Goal: Task Accomplishment & Management: Complete application form

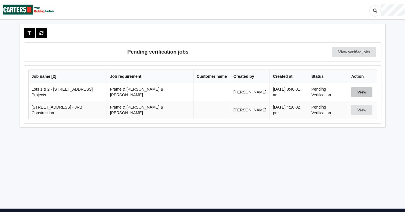
click at [354, 93] on button "View" at bounding box center [361, 92] width 21 height 10
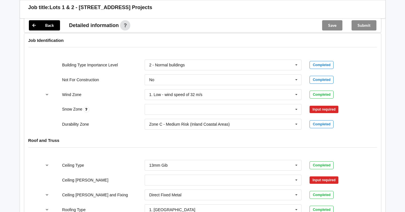
scroll to position [257, 0]
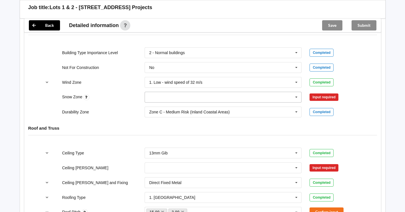
click at [297, 92] on icon at bounding box center [296, 97] width 9 height 11
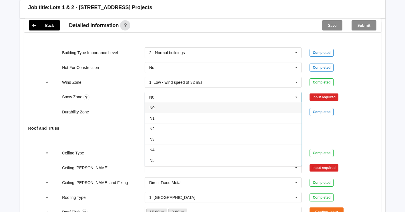
click at [214, 102] on div "N0" at bounding box center [223, 107] width 156 height 11
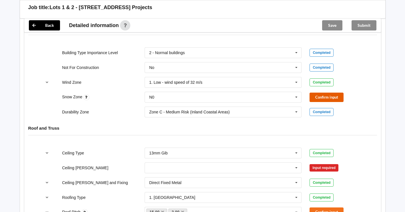
click at [335, 93] on button "Confirm input" at bounding box center [326, 97] width 34 height 9
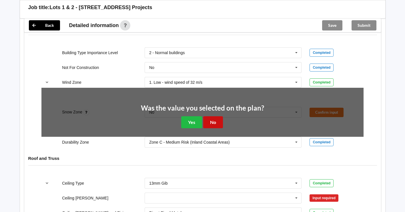
click at [219, 119] on button "No" at bounding box center [213, 122] width 20 height 12
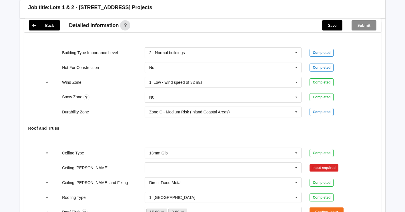
scroll to position [285, 0]
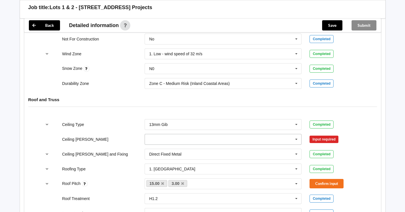
click at [295, 134] on icon at bounding box center [296, 139] width 9 height 11
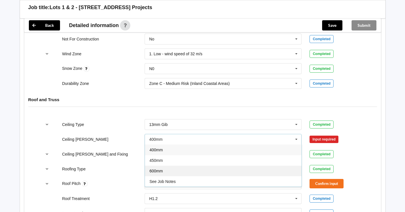
click at [236, 167] on div "600mm" at bounding box center [223, 171] width 156 height 11
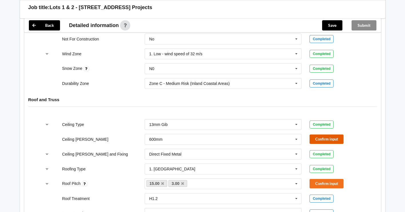
click at [319, 135] on button "Confirm input" at bounding box center [326, 139] width 34 height 9
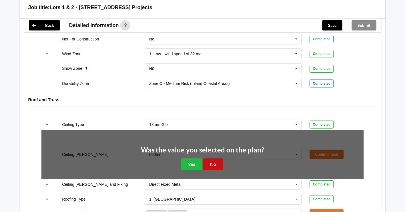
click at [209, 159] on button "No" at bounding box center [213, 165] width 20 height 12
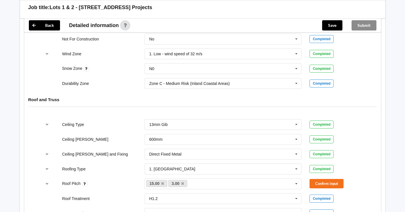
scroll to position [314, 0]
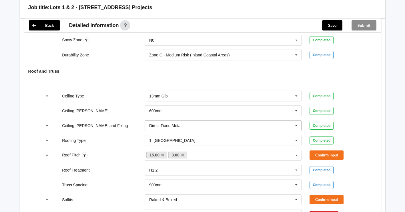
click at [293, 121] on icon at bounding box center [296, 126] width 9 height 11
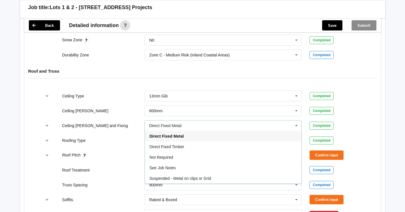
click at [364, 122] on div "Completed" at bounding box center [336, 126] width 62 height 8
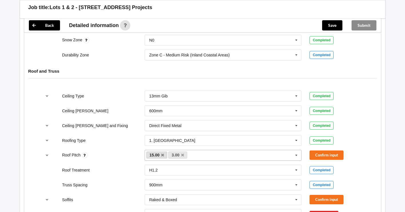
click at [163, 152] on link "15.00" at bounding box center [156, 155] width 21 height 7
click at [163, 154] on icon at bounding box center [162, 156] width 3 height 4
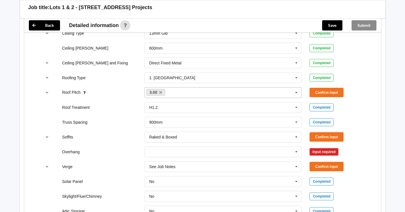
scroll to position [400, 0]
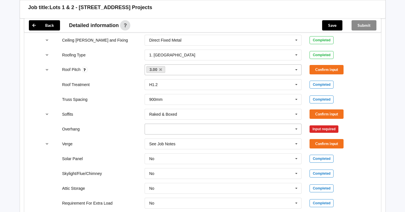
click at [299, 126] on icon at bounding box center [296, 129] width 9 height 11
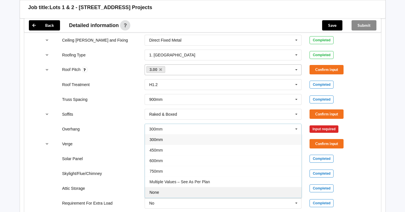
click at [195, 187] on div "None" at bounding box center [223, 192] width 156 height 11
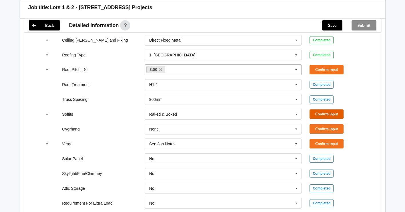
click at [331, 110] on button "Confirm input" at bounding box center [326, 114] width 34 height 9
click at [325, 125] on button "Confirm input" at bounding box center [326, 128] width 34 height 9
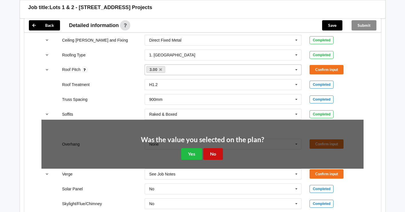
click at [216, 150] on button "No" at bounding box center [213, 154] width 20 height 12
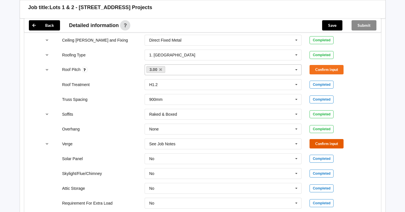
click at [313, 139] on button "Confirm input" at bounding box center [326, 143] width 34 height 9
click at [325, 65] on button "Confirm input" at bounding box center [326, 69] width 34 height 9
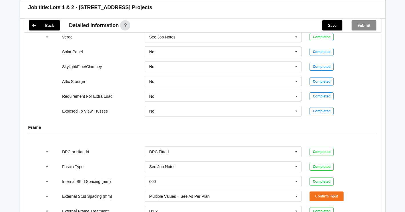
scroll to position [514, 0]
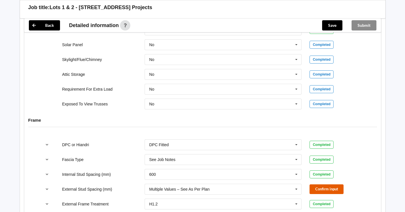
click at [336, 185] on button "Confirm input" at bounding box center [326, 189] width 34 height 9
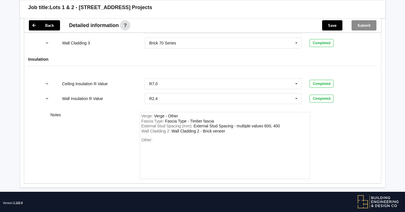
scroll to position [778, 0]
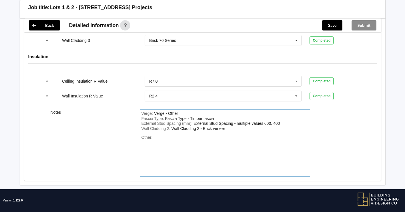
click at [187, 143] on div "Other:" at bounding box center [224, 155] width 167 height 40
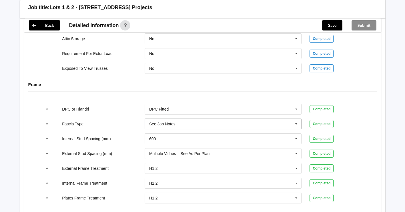
scroll to position [664, 0]
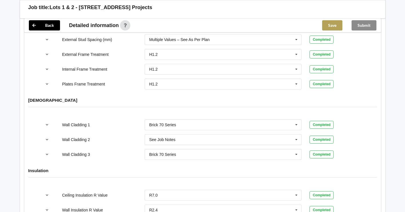
click at [328, 23] on button "Save" at bounding box center [332, 25] width 20 height 10
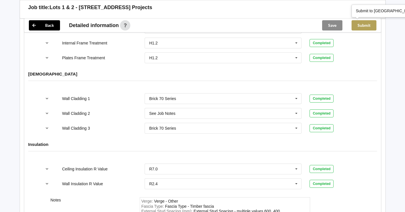
click at [363, 27] on button "Submit" at bounding box center [363, 25] width 25 height 10
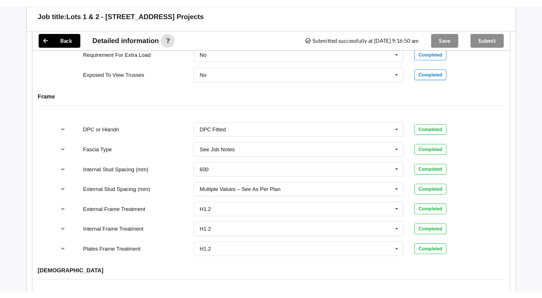
scroll to position [521, 0]
